Goal: Task Accomplishment & Management: Manage account settings

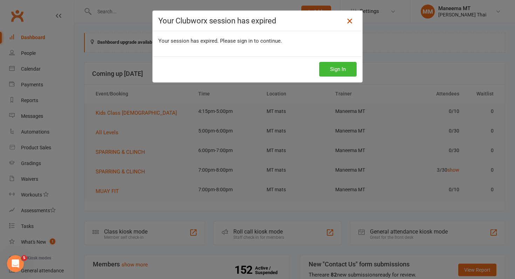
click at [353, 21] on icon at bounding box center [349, 21] width 8 height 8
click at [346, 19] on icon at bounding box center [349, 21] width 8 height 8
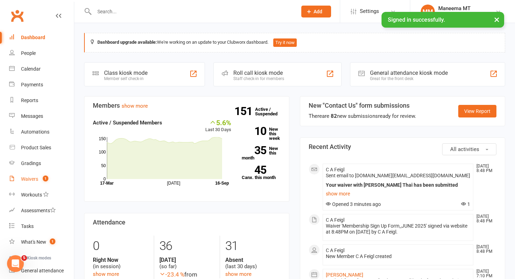
click at [38, 181] on link "Waivers 1" at bounding box center [41, 180] width 65 height 16
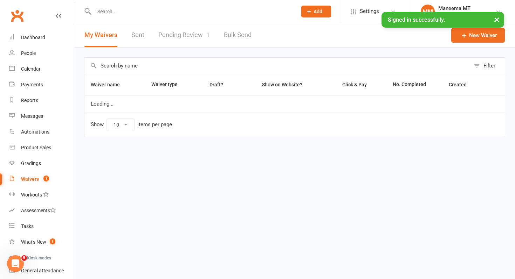
select select "25"
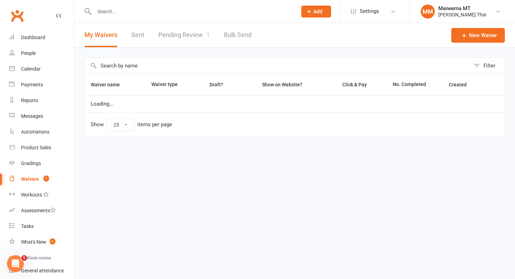
click at [187, 35] on link "Pending Review 1" at bounding box center [183, 35] width 51 height 24
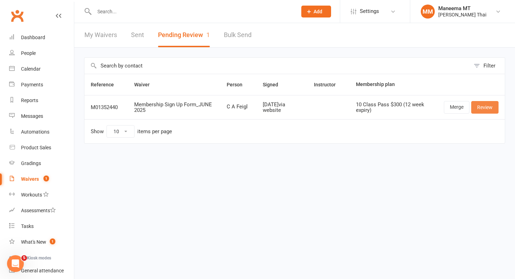
click at [479, 110] on link "Review" at bounding box center [484, 107] width 27 height 13
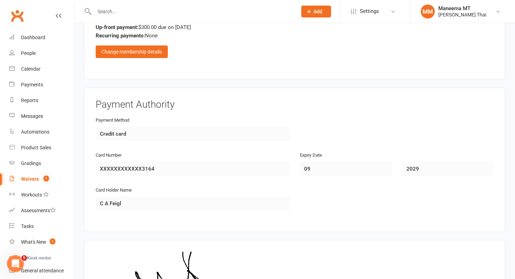
scroll to position [479, 0]
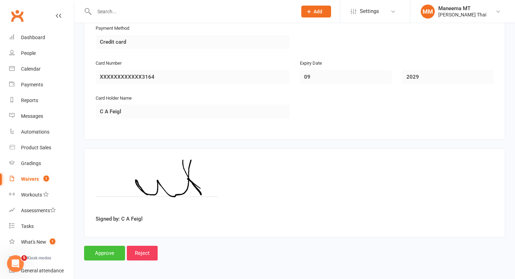
click at [102, 251] on input "Approve" at bounding box center [104, 253] width 41 height 15
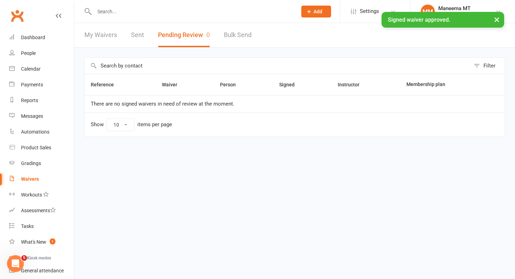
click at [121, 12] on div "× Signed waiver approved." at bounding box center [253, 12] width 506 height 0
click at [122, 7] on input "text" at bounding box center [192, 12] width 200 height 10
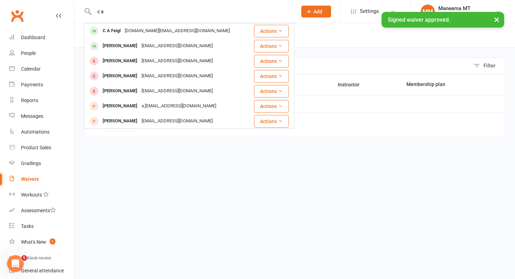
type input "c a"
click at [128, 29] on div "chrisfeigl.au@gmail.com" at bounding box center [177, 31] width 109 height 10
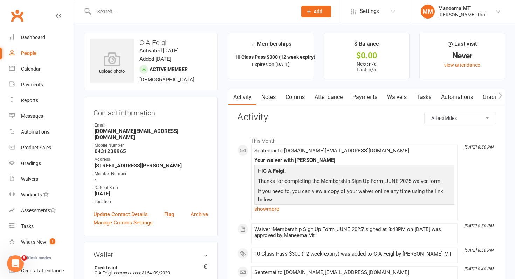
click at [374, 99] on link "Payments" at bounding box center [364, 97] width 35 height 16
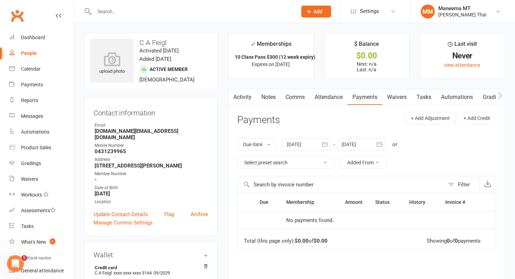
click at [152, 10] on input "text" at bounding box center [192, 12] width 200 height 10
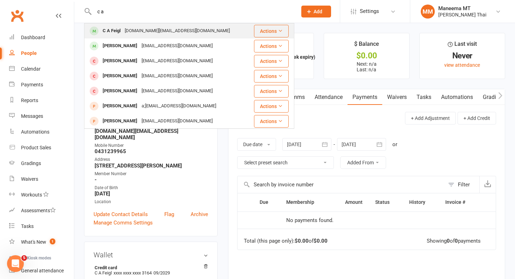
type input "c a"
click at [146, 29] on div "chrisfeigl.au@gmail.com" at bounding box center [177, 31] width 109 height 10
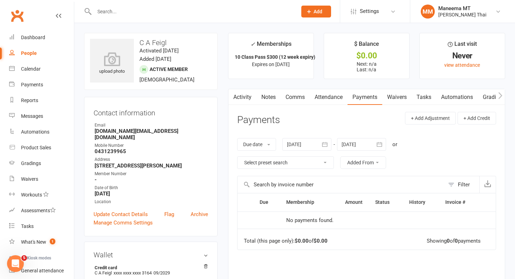
click at [328, 98] on link "Attendance" at bounding box center [328, 97] width 38 height 16
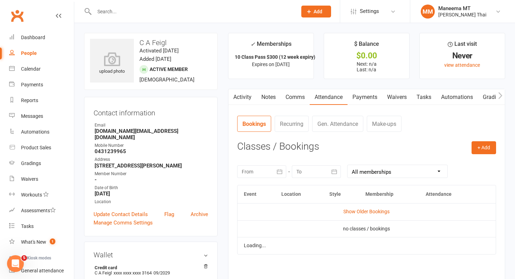
click at [364, 98] on link "Payments" at bounding box center [364, 97] width 35 height 16
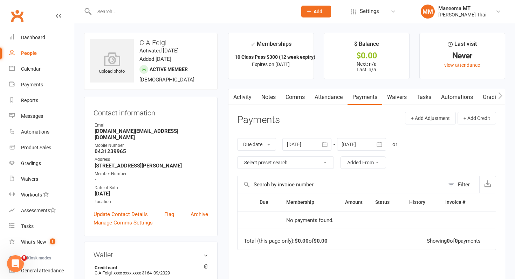
click at [315, 147] on div at bounding box center [306, 144] width 49 height 13
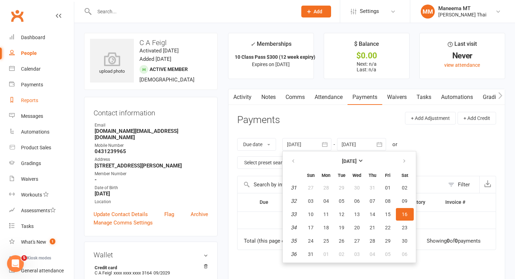
click at [32, 96] on link "Reports" at bounding box center [41, 101] width 65 height 16
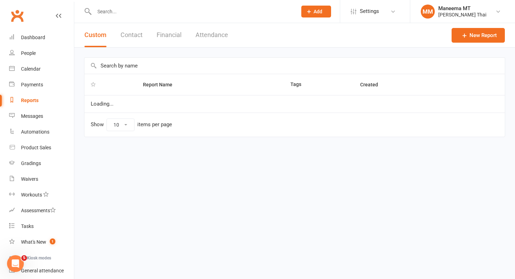
select select "100"
click at [105, 7] on input "text" at bounding box center [192, 12] width 200 height 10
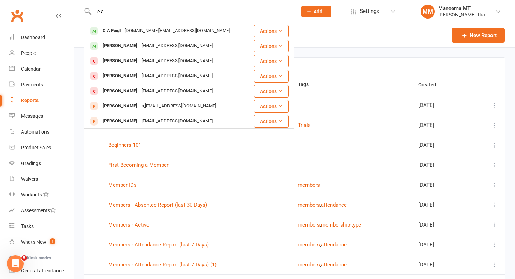
type input "c a"
click at [104, 36] on div "C A Feigl chrisfeigl.au@gmail.com" at bounding box center [167, 31] width 165 height 14
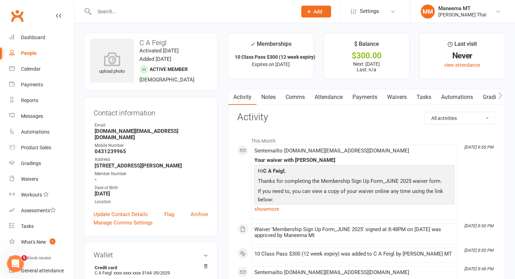
click at [371, 94] on link "Payments" at bounding box center [364, 97] width 35 height 16
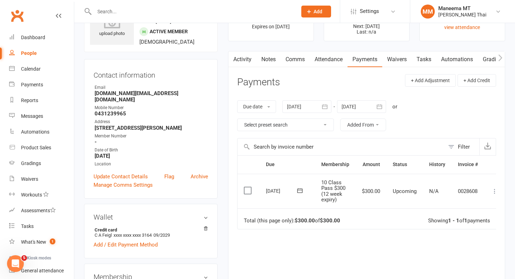
scroll to position [39, 0]
click at [493, 191] on icon at bounding box center [494, 190] width 7 height 7
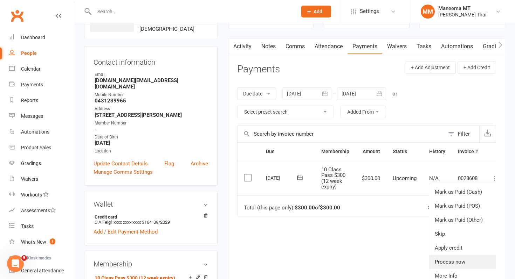
scroll to position [53, 0]
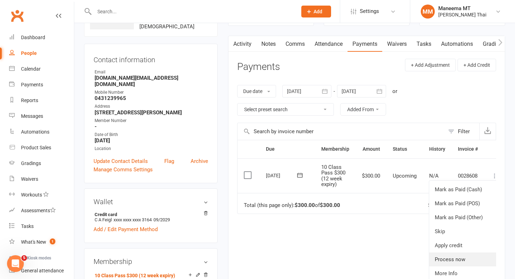
click at [460, 261] on link "Process now" at bounding box center [463, 260] width 69 height 14
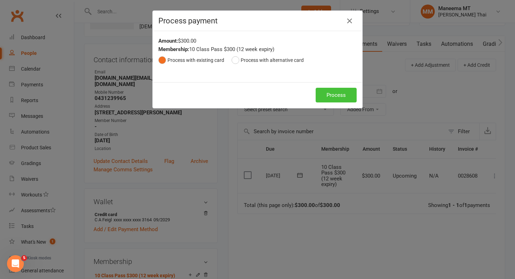
click at [349, 97] on button "Process" at bounding box center [335, 95] width 41 height 15
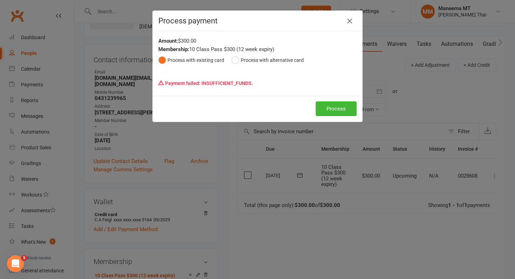
click at [350, 22] on icon "button" at bounding box center [349, 21] width 8 height 8
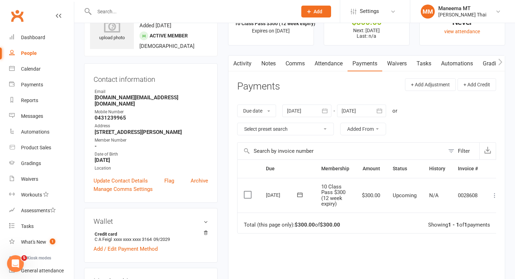
scroll to position [0, 0]
